Goal: Task Accomplishment & Management: Complete application form

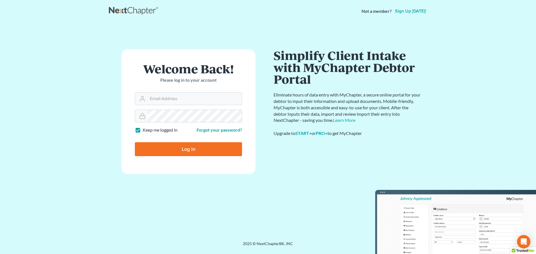
type input "[EMAIL_ADDRESS][DOMAIN_NAME]"
click at [189, 151] on input "Log In" at bounding box center [188, 149] width 107 height 14
type input "Thinking..."
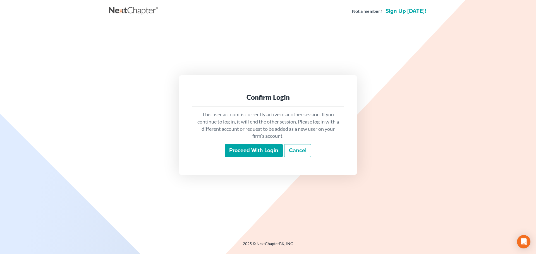
click at [260, 145] on input "Proceed with login" at bounding box center [254, 150] width 58 height 13
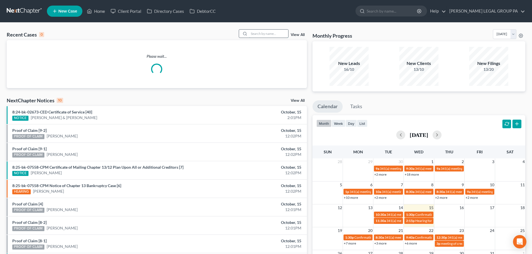
click at [255, 30] on input "search" at bounding box center [268, 34] width 39 height 8
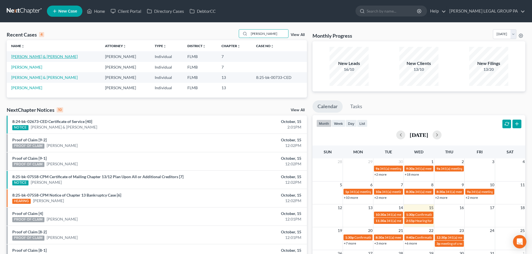
type input "jackson"
click at [40, 57] on link "Jackson, Dewayne & Heather" at bounding box center [44, 56] width 66 height 5
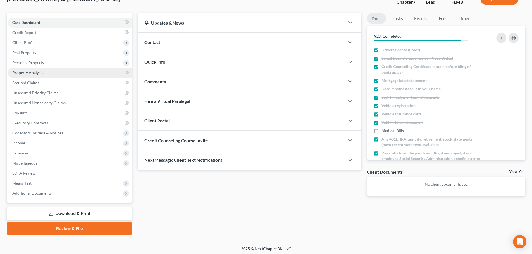
scroll to position [42, 0]
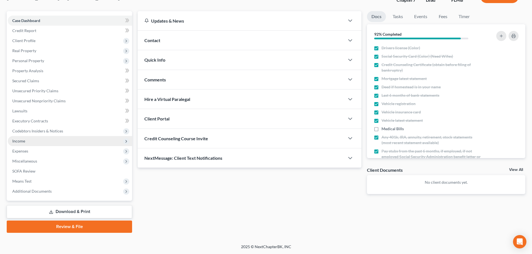
click at [22, 145] on span "Income" at bounding box center [70, 141] width 124 height 10
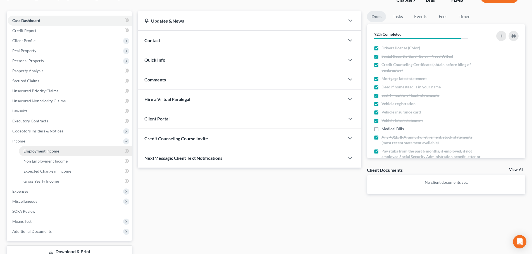
click at [42, 150] on span "Employment Income" at bounding box center [41, 151] width 36 height 5
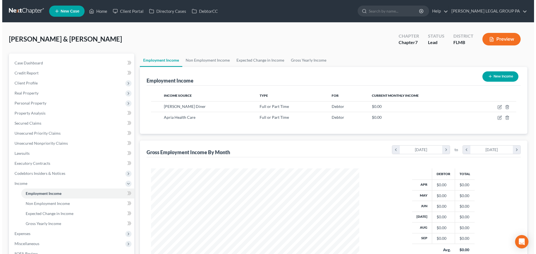
scroll to position [104, 219]
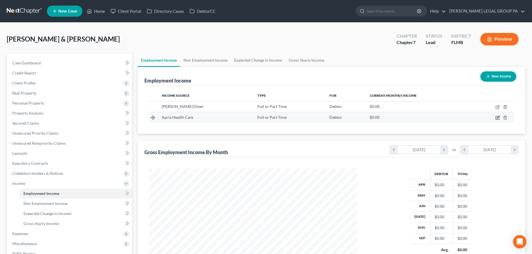
click at [496, 118] on icon "button" at bounding box center [497, 118] width 4 height 4
select select "0"
select select "9"
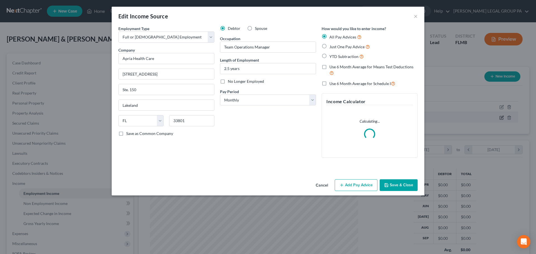
scroll to position [105, 221]
click at [243, 103] on select "Select Monthly Twice Monthly Every Other Week Weekly" at bounding box center [268, 100] width 96 height 11
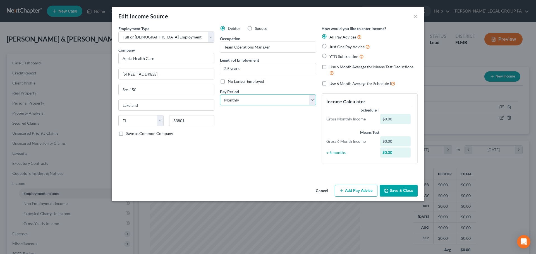
select select "2"
click at [220, 95] on select "Select Monthly Twice Monthly Every Other Week Weekly" at bounding box center [268, 100] width 96 height 11
click at [329, 47] on label "Just One Pay Advice" at bounding box center [349, 47] width 40 height 6
click at [332, 47] on input "Just One Pay Advice" at bounding box center [334, 46] width 4 height 4
radio input "true"
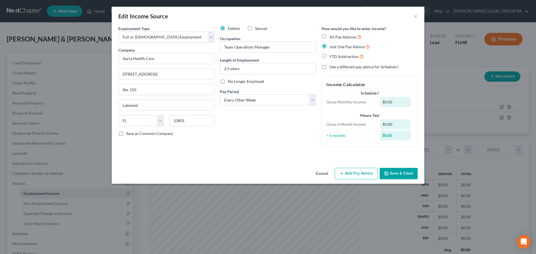
click at [359, 174] on button "Add Pay Advice" at bounding box center [356, 174] width 43 height 12
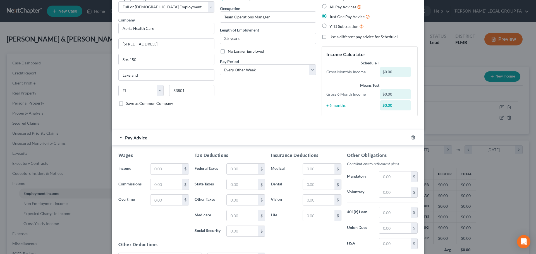
scroll to position [84, 0]
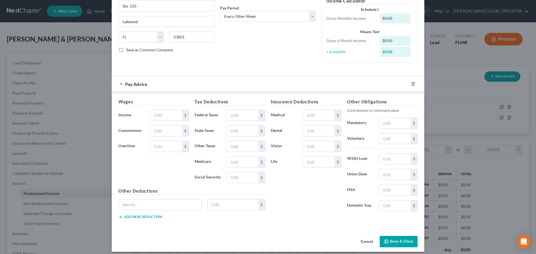
click at [156, 107] on div "Wages Income * $ Commissions $ Overtime $" at bounding box center [154, 143] width 76 height 89
click at [170, 116] on input "text" at bounding box center [166, 115] width 32 height 11
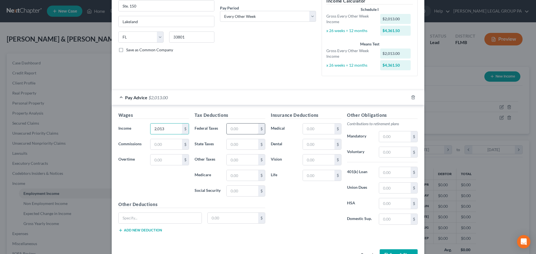
type input "2,013"
click at [232, 129] on input "text" at bounding box center [243, 129] width 32 height 11
type input "47.88"
click at [241, 173] on input "text" at bounding box center [243, 175] width 32 height 11
type input "24.26"
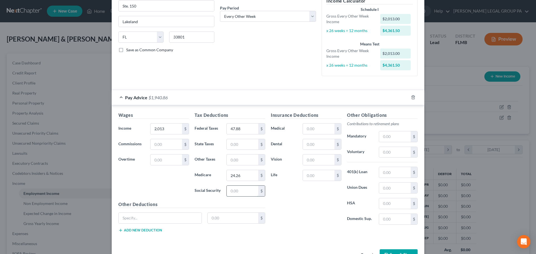
click at [239, 190] on input "text" at bounding box center [243, 191] width 32 height 11
type input "103.73"
click at [292, 221] on div "Insurance Deductions Medical $ Dental $ Vision $ Life $" at bounding box center [306, 170] width 76 height 117
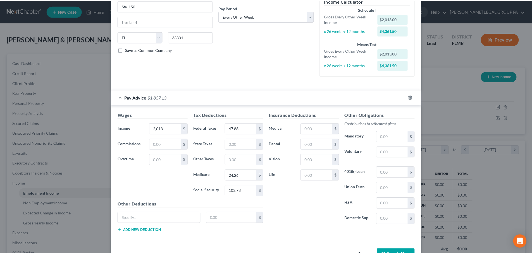
scroll to position [102, 0]
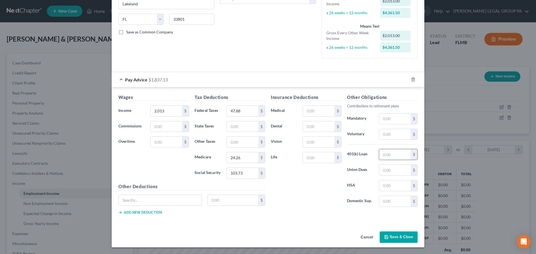
click at [386, 155] on input "text" at bounding box center [395, 154] width 32 height 11
type input "16.95"
click at [394, 132] on input "text" at bounding box center [395, 134] width 32 height 11
type input "40"
click at [316, 128] on input "text" at bounding box center [319, 126] width 32 height 11
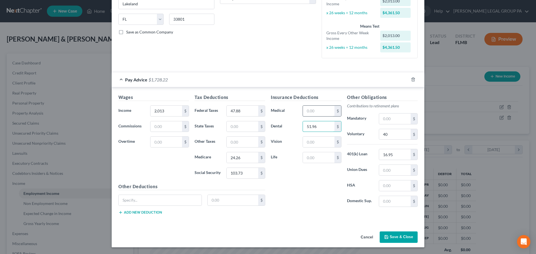
type input "51.96"
click at [314, 114] on input "text" at bounding box center [319, 111] width 32 height 11
type input "281.07"
click at [320, 146] on input "text" at bounding box center [319, 142] width 32 height 11
type input "7.43"
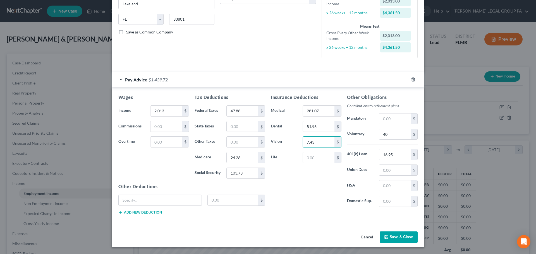
click at [303, 185] on div "Insurance Deductions Medical 281.07 $ Dental 51.96 $ Vision 7.43 $ Life $" at bounding box center [306, 152] width 76 height 117
click at [159, 200] on input "text" at bounding box center [160, 200] width 83 height 11
type input "Stock"
click at [229, 204] on input "text" at bounding box center [233, 200] width 51 height 11
type input "10"
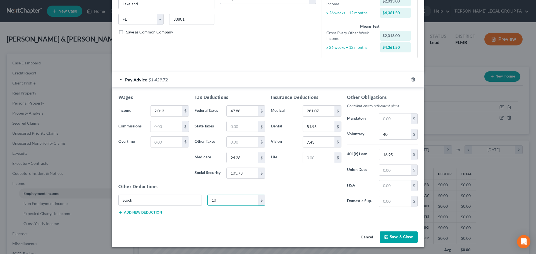
click at [397, 237] on button "Save & Close" at bounding box center [399, 238] width 38 height 12
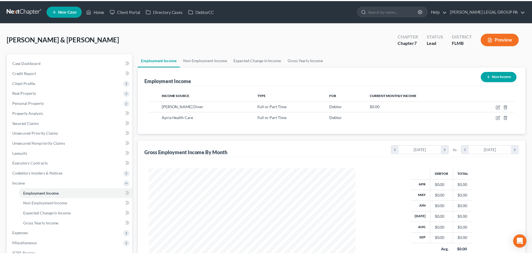
scroll to position [278945, 278830]
